Goal: Task Accomplishment & Management: Manage account settings

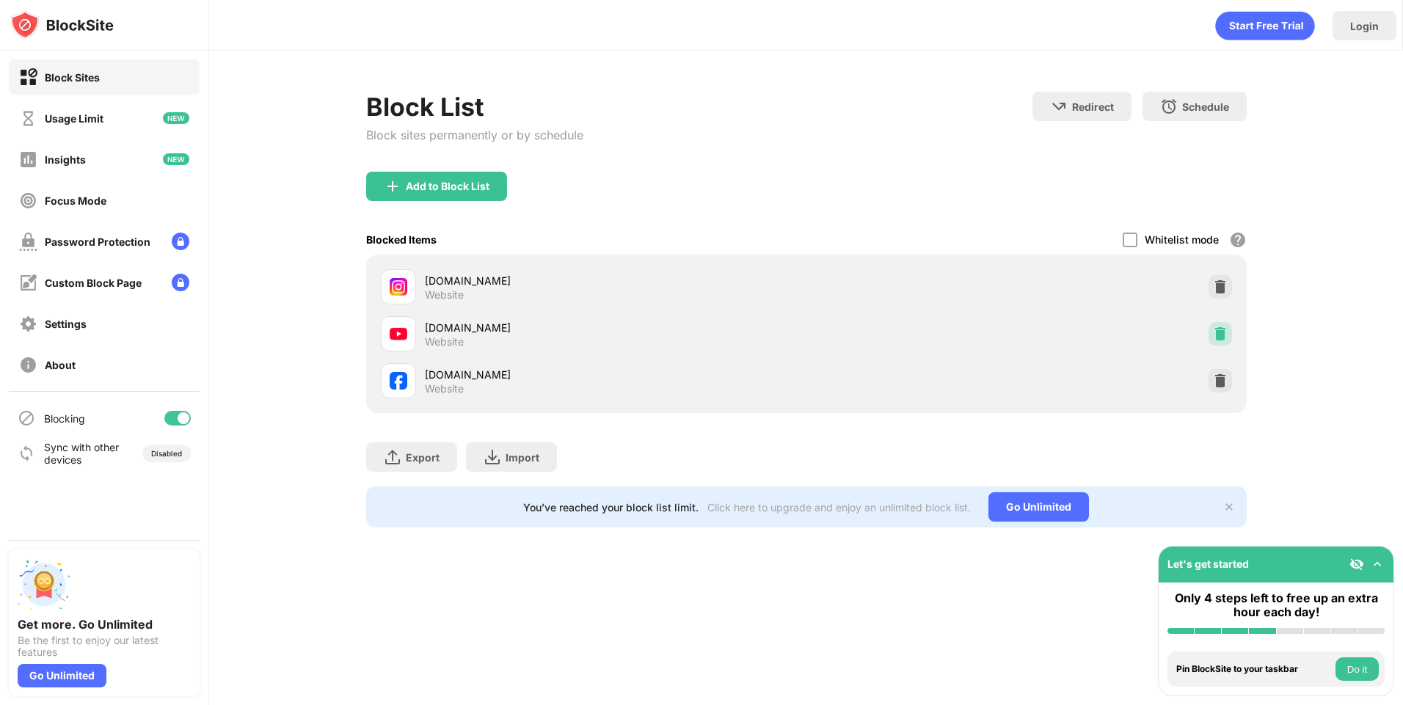
click at [1224, 324] on div at bounding box center [1219, 333] width 23 height 23
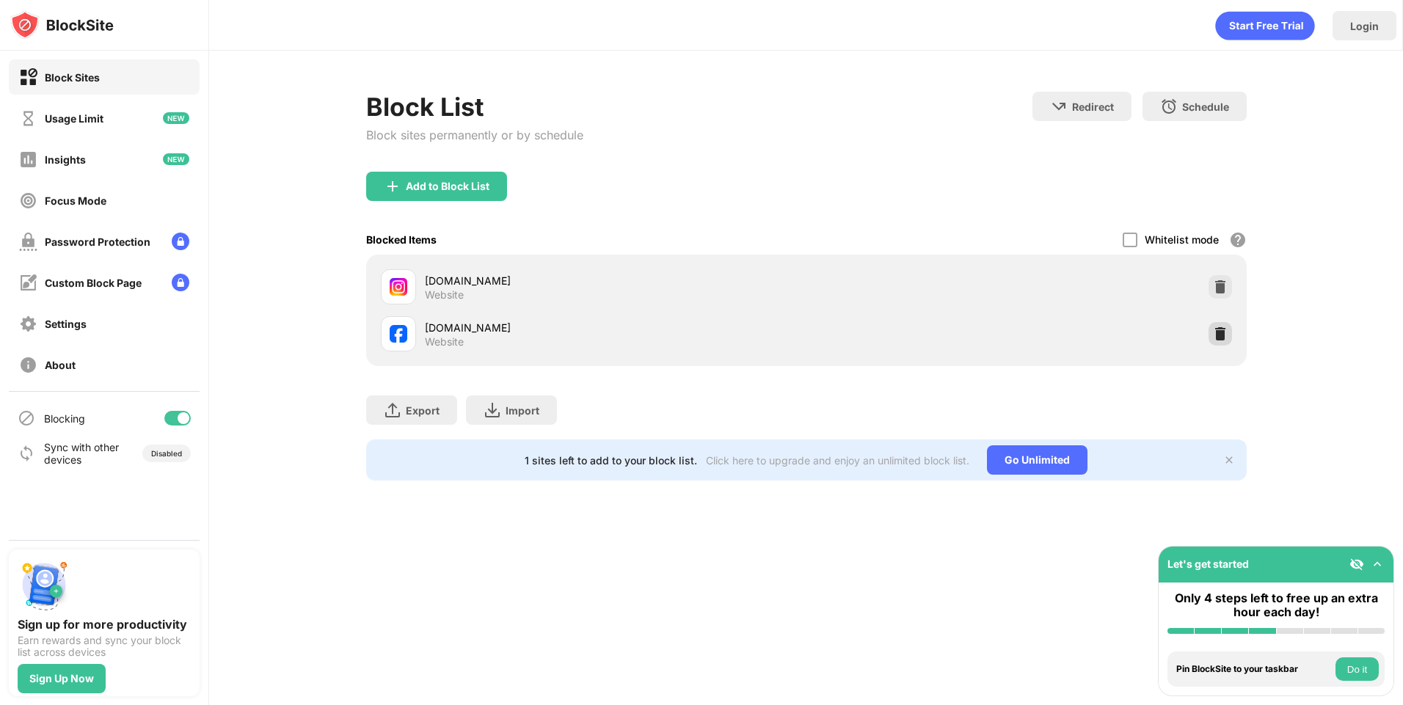
click at [1214, 331] on img at bounding box center [1220, 333] width 15 height 15
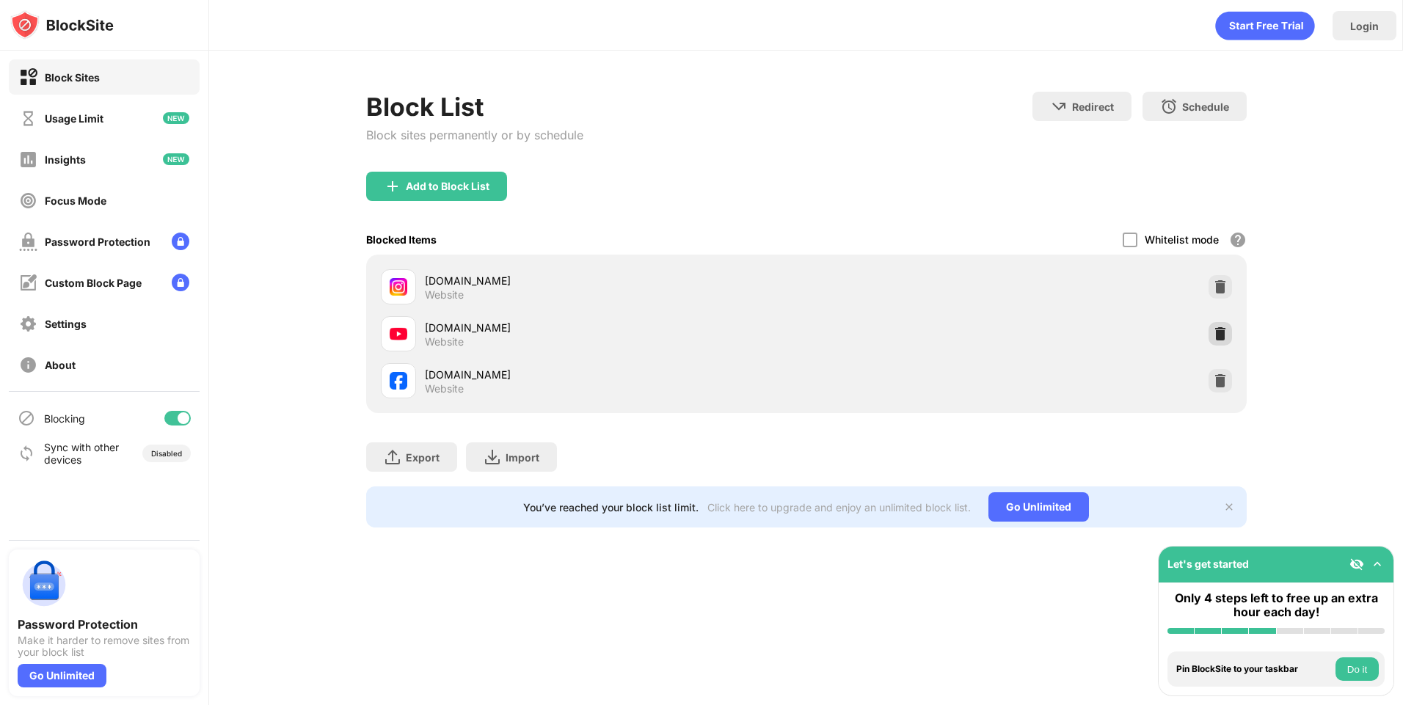
click at [1217, 340] on img at bounding box center [1220, 333] width 15 height 15
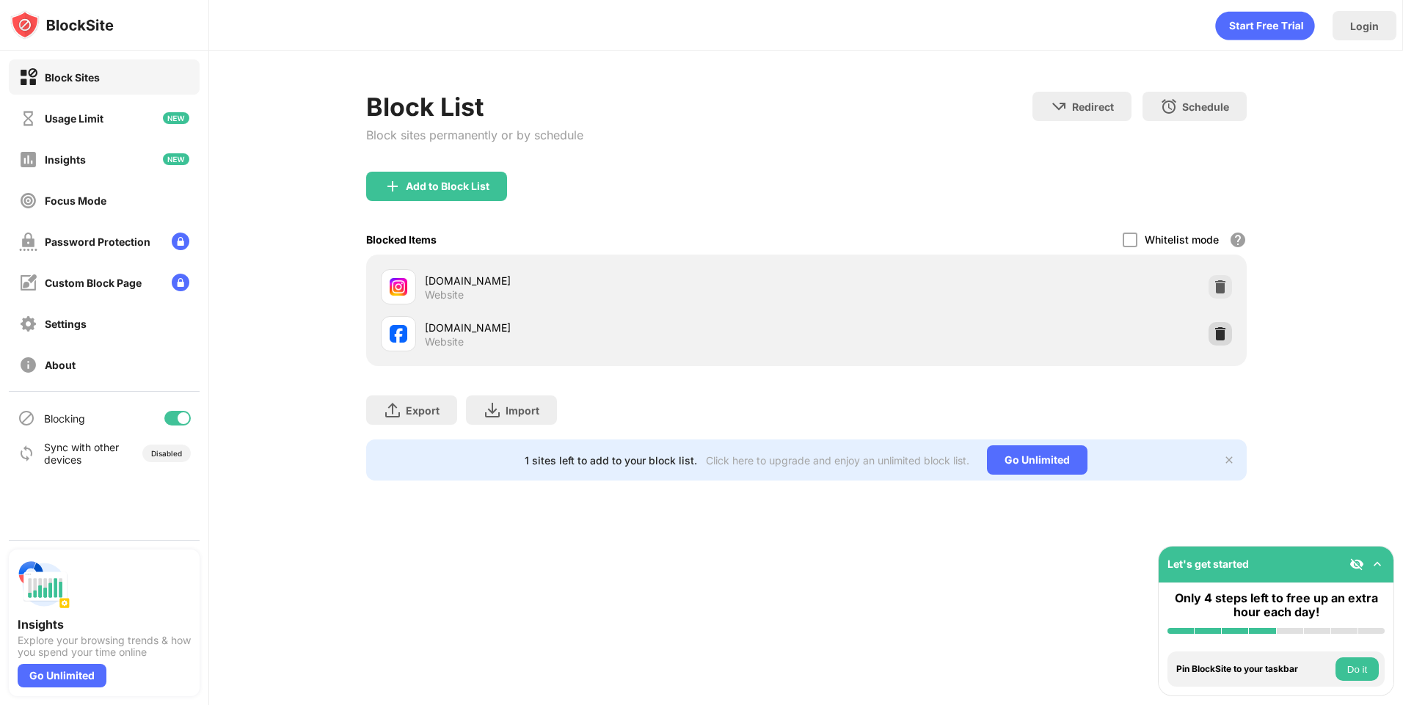
click at [1220, 334] on img at bounding box center [1220, 333] width 15 height 15
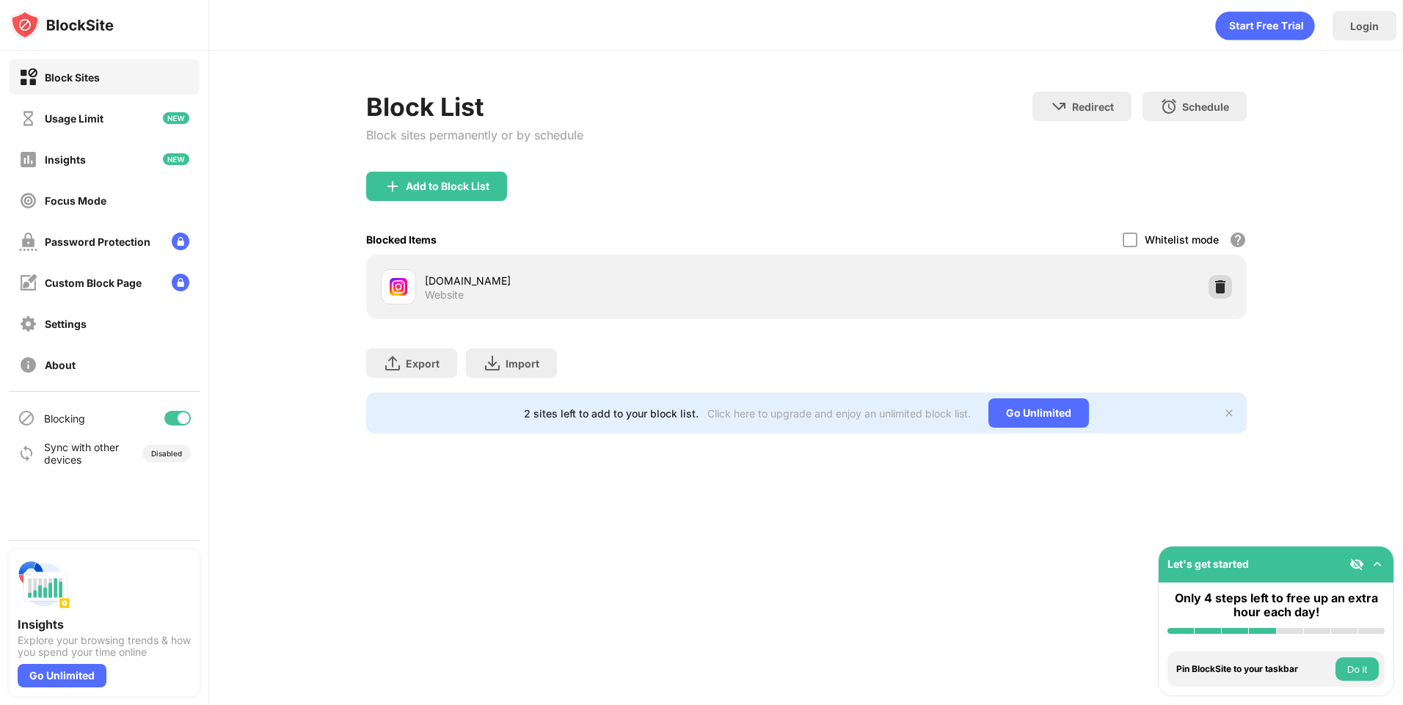
click at [1221, 290] on img at bounding box center [1220, 287] width 15 height 15
